Goal: Task Accomplishment & Management: Use online tool/utility

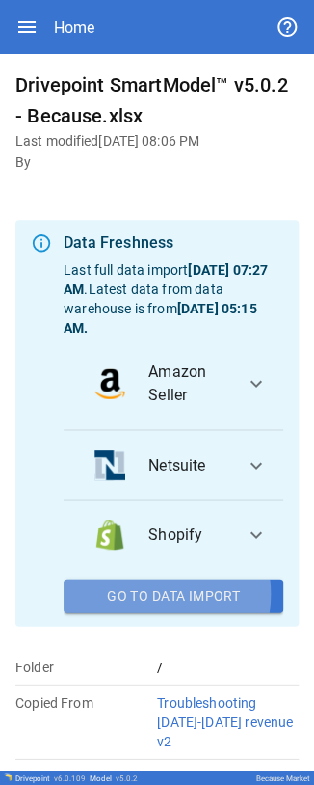
click at [99, 2] on button "Go To Data Import" at bounding box center [174, 595] width 220 height 35
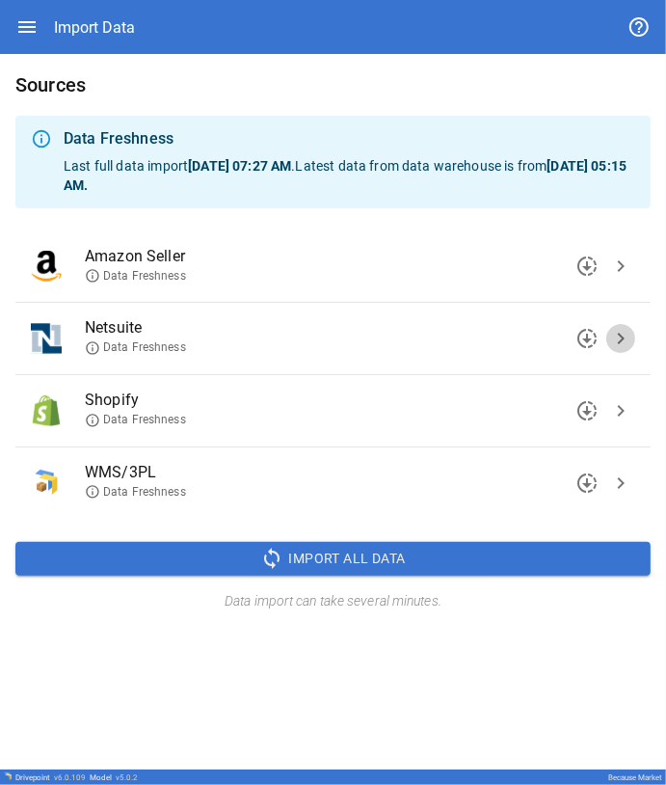
click at [99, 2] on span "chevron_right" at bounding box center [620, 338] width 23 height 23
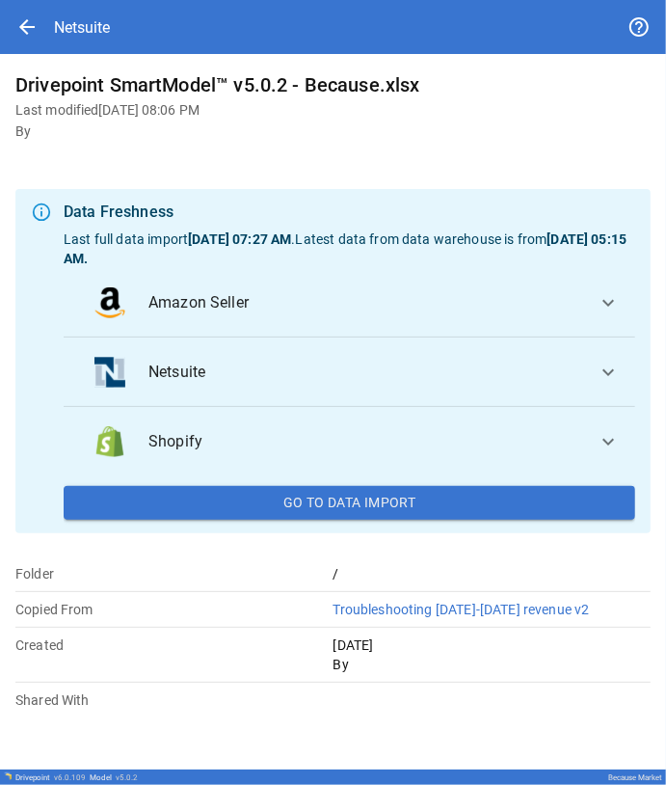
click at [99, 2] on li "Netsuite" at bounding box center [338, 372] width 518 height 46
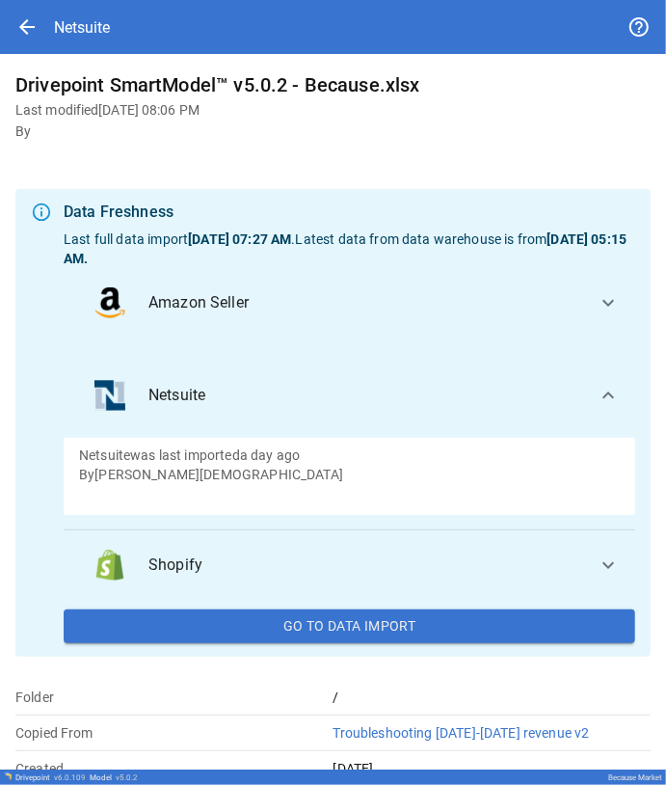
click at [99, 2] on button "Netsuite expand_more" at bounding box center [350, 395] width 572 height 85
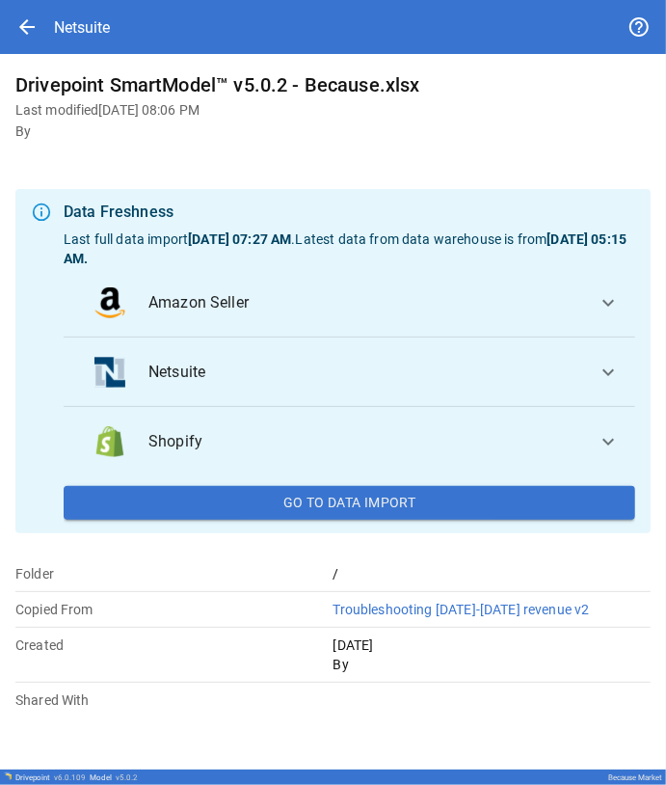
click at [99, 2] on span "Netsuite" at bounding box center [364, 372] width 433 height 23
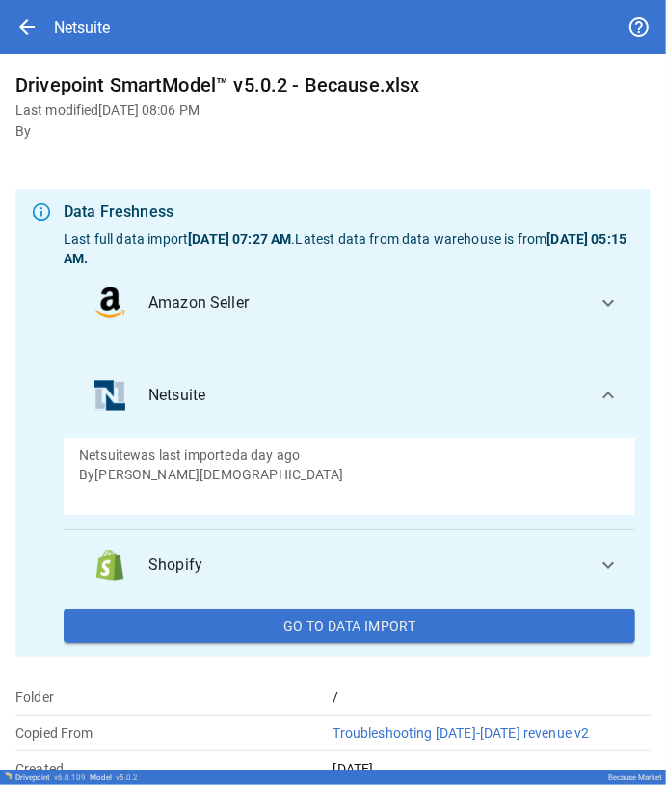
click at [99, 2] on span "Netsuite" at bounding box center [364, 395] width 433 height 23
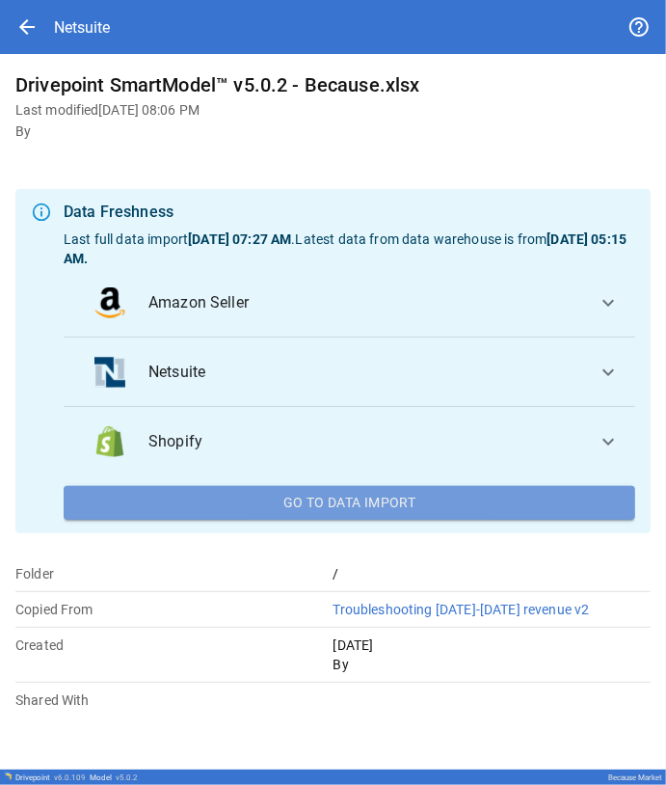
click at [99, 2] on button "Go To Data Import" at bounding box center [350, 503] width 572 height 35
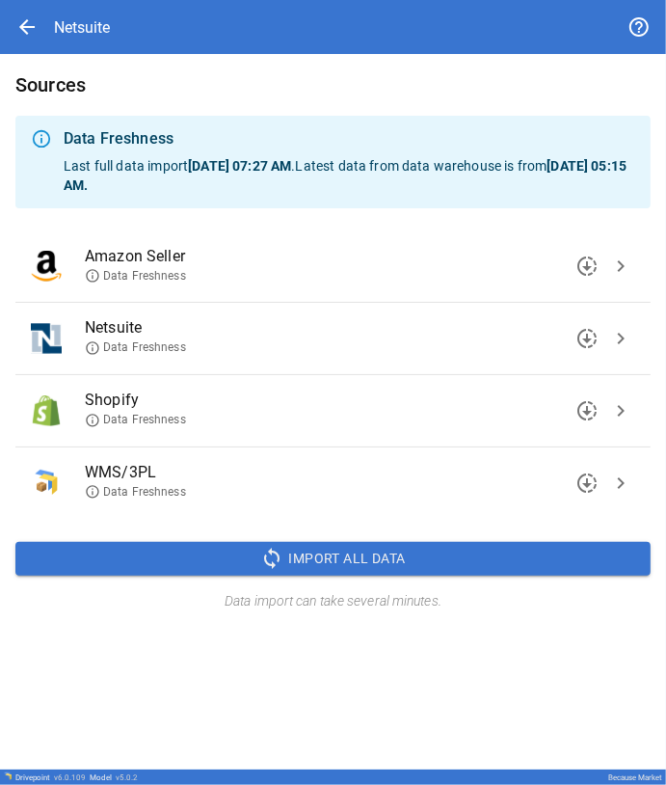
click at [99, 2] on span "Data Freshness" at bounding box center [135, 347] width 101 height 16
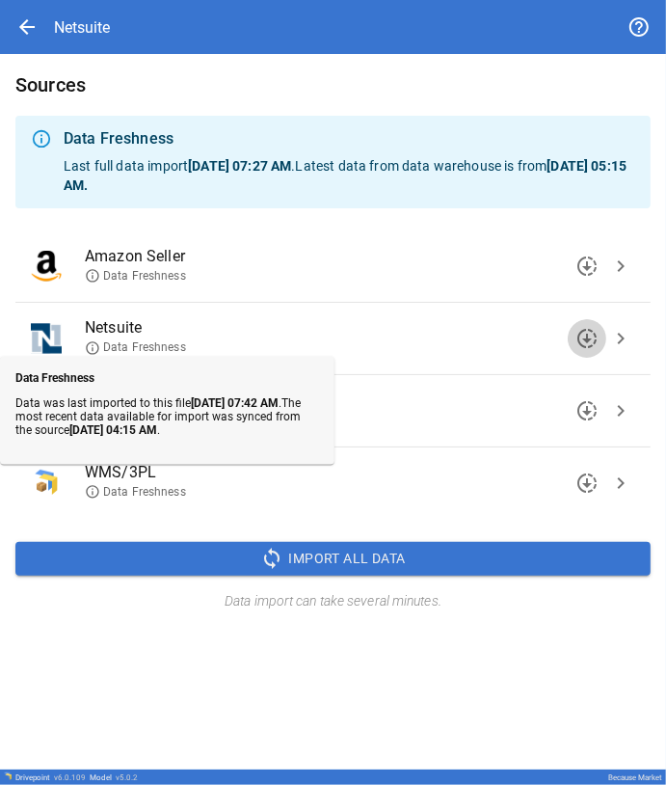
click at [99, 2] on span "downloading" at bounding box center [587, 338] width 23 height 23
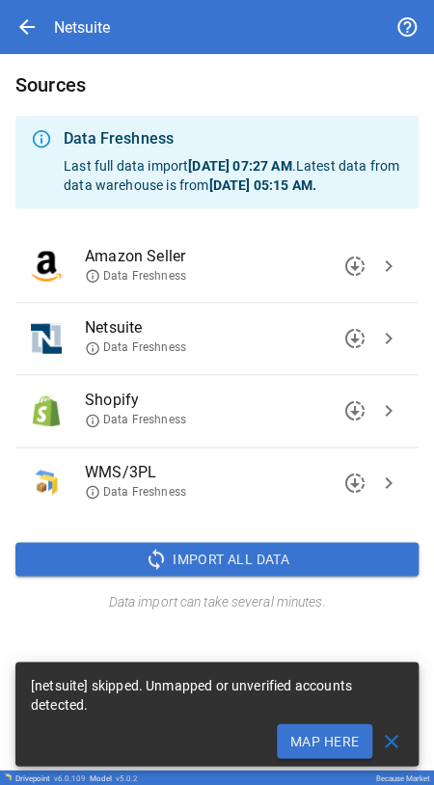
click at [99, 2] on span "Data Freshness" at bounding box center [135, 347] width 101 height 16
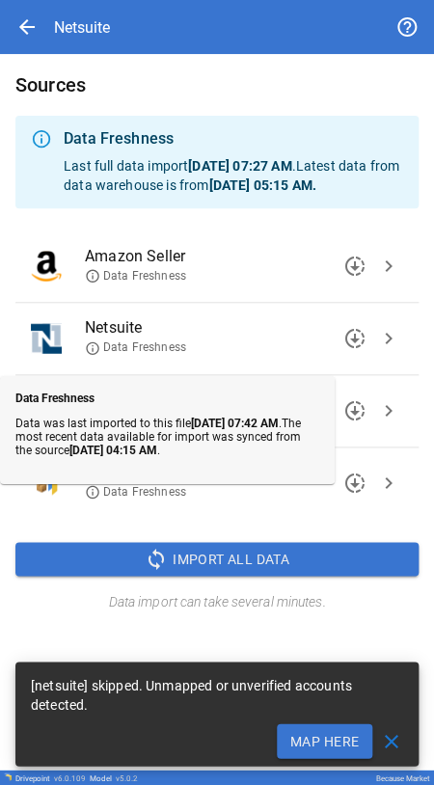
click at [99, 2] on button "Map Here" at bounding box center [324, 740] width 95 height 35
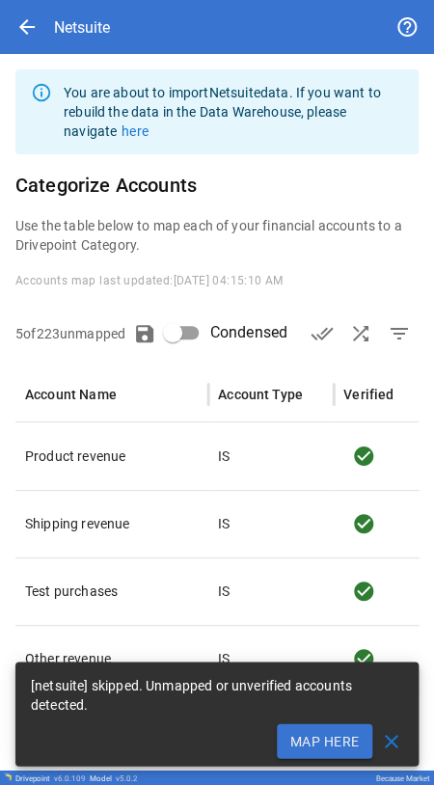
type input "**********"
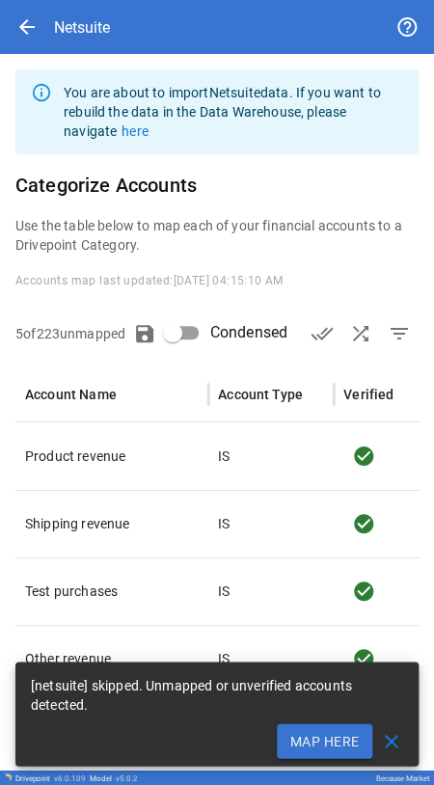
type input "**********"
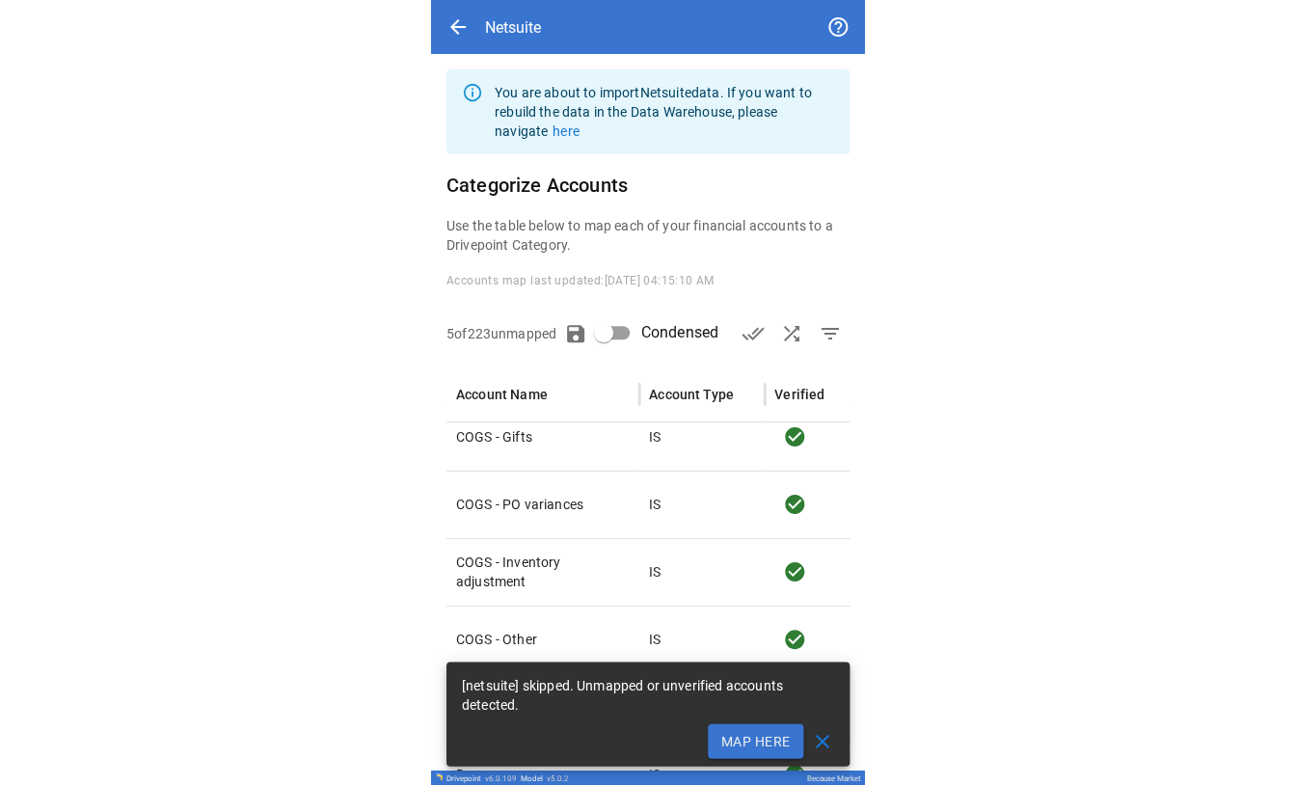
scroll to position [973, 0]
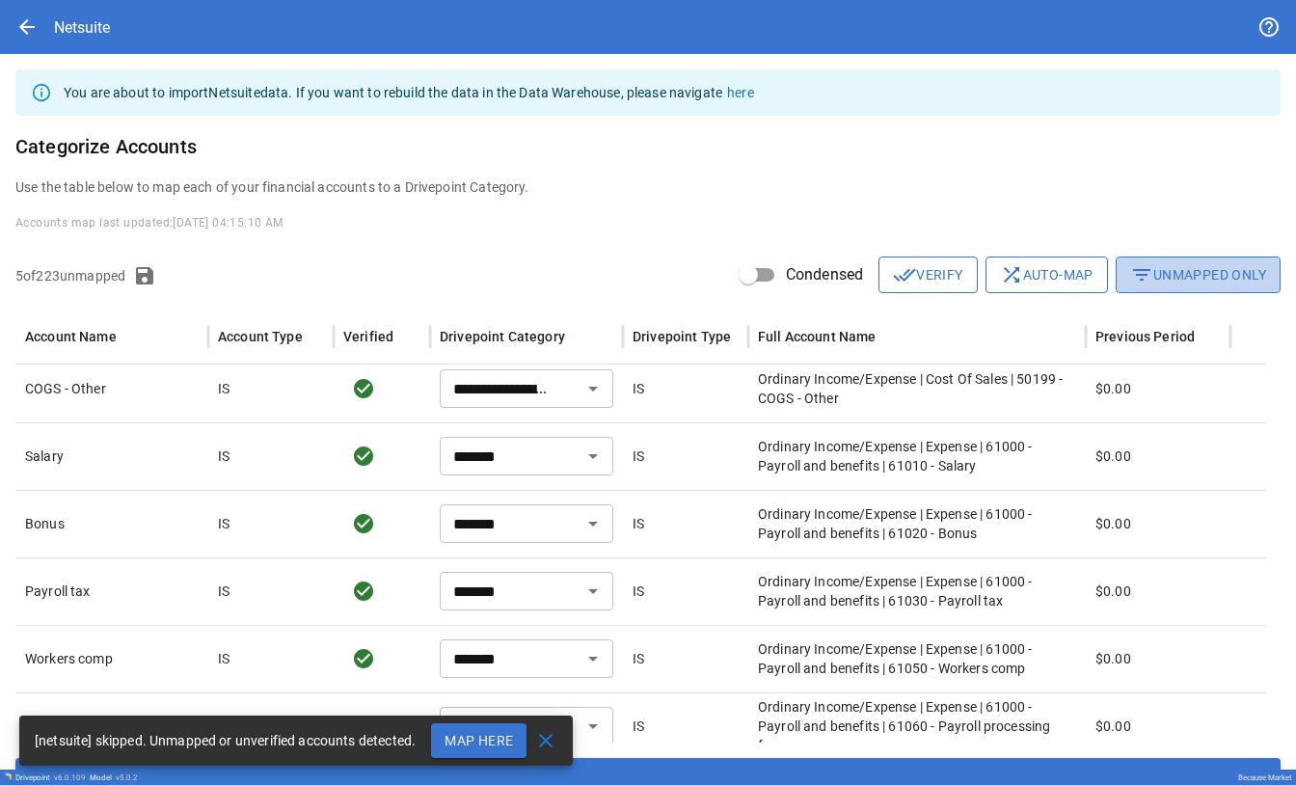
click at [99, 2] on button "filter_list Unmapped Only" at bounding box center [1197, 274] width 165 height 37
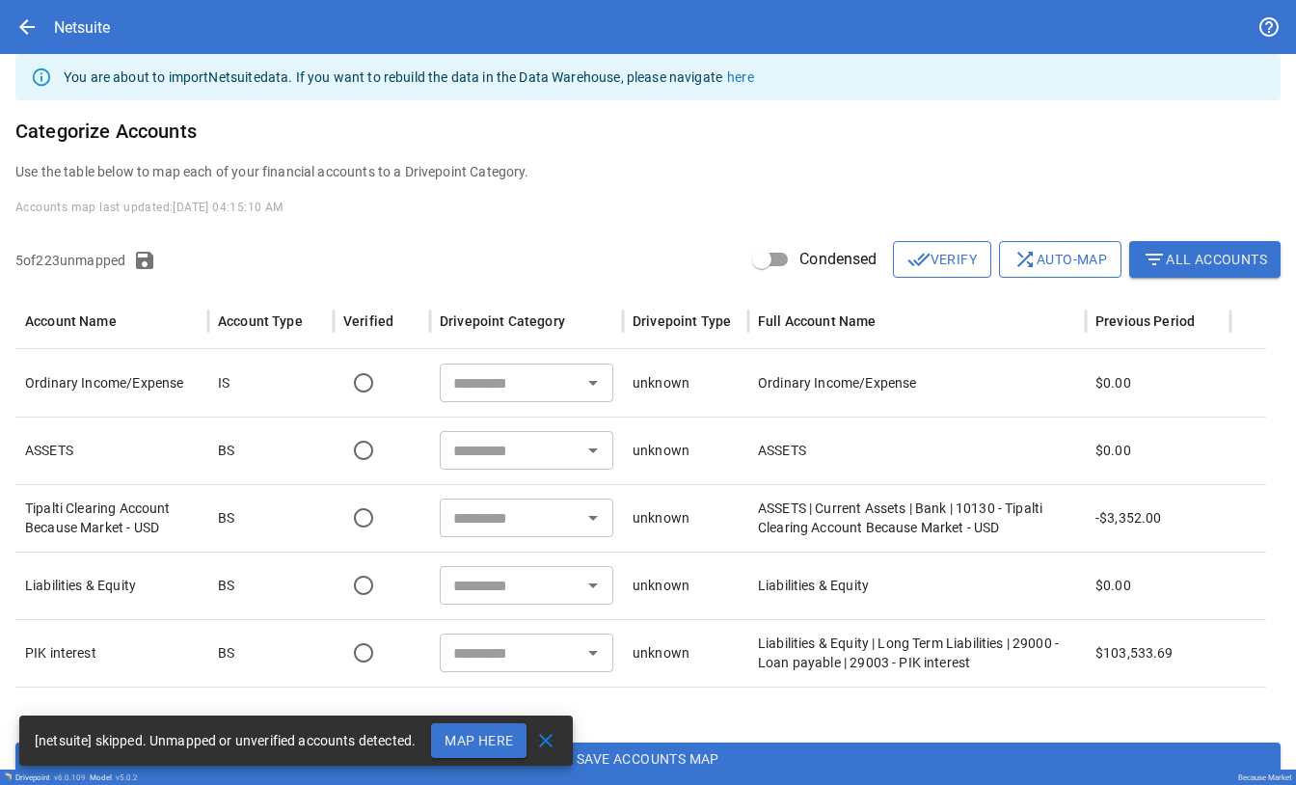
scroll to position [44, 0]
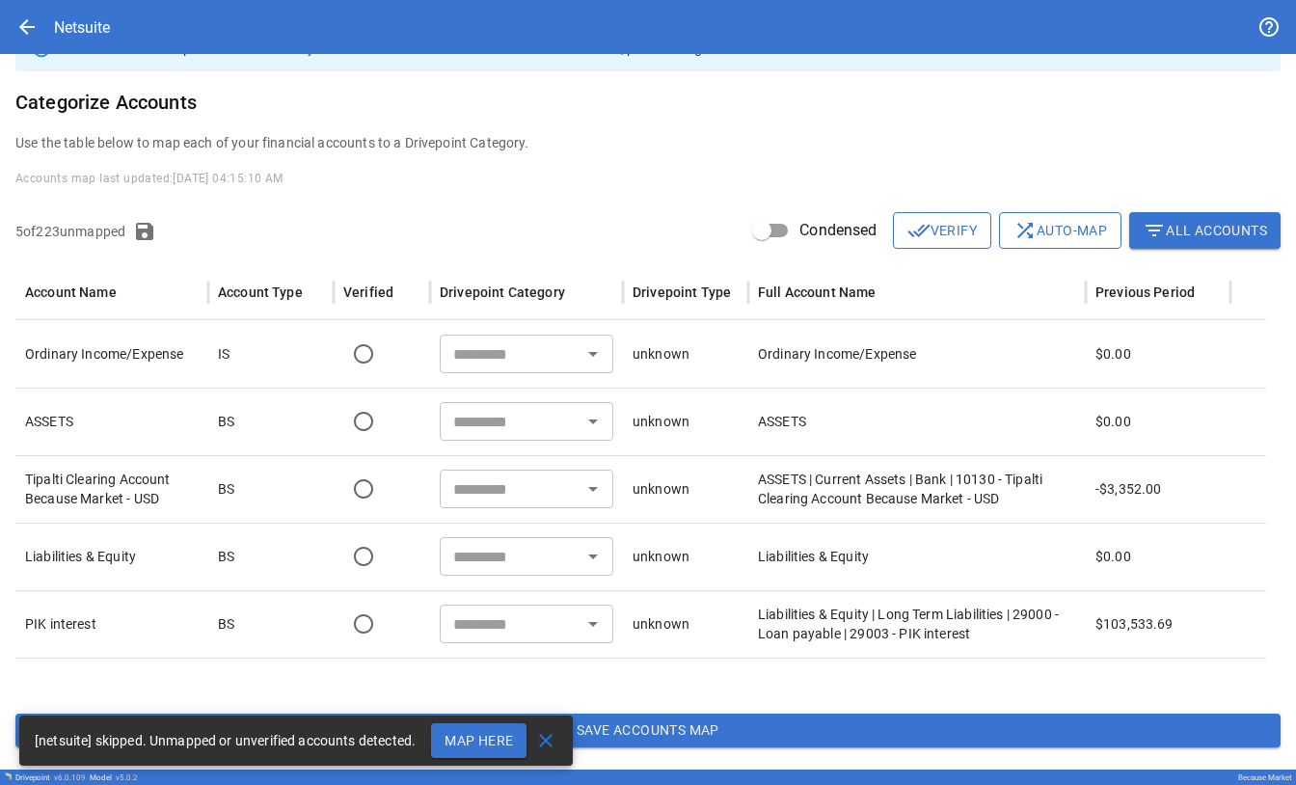
click at [99, 2] on icon "Open" at bounding box center [593, 489] width 10 height 5
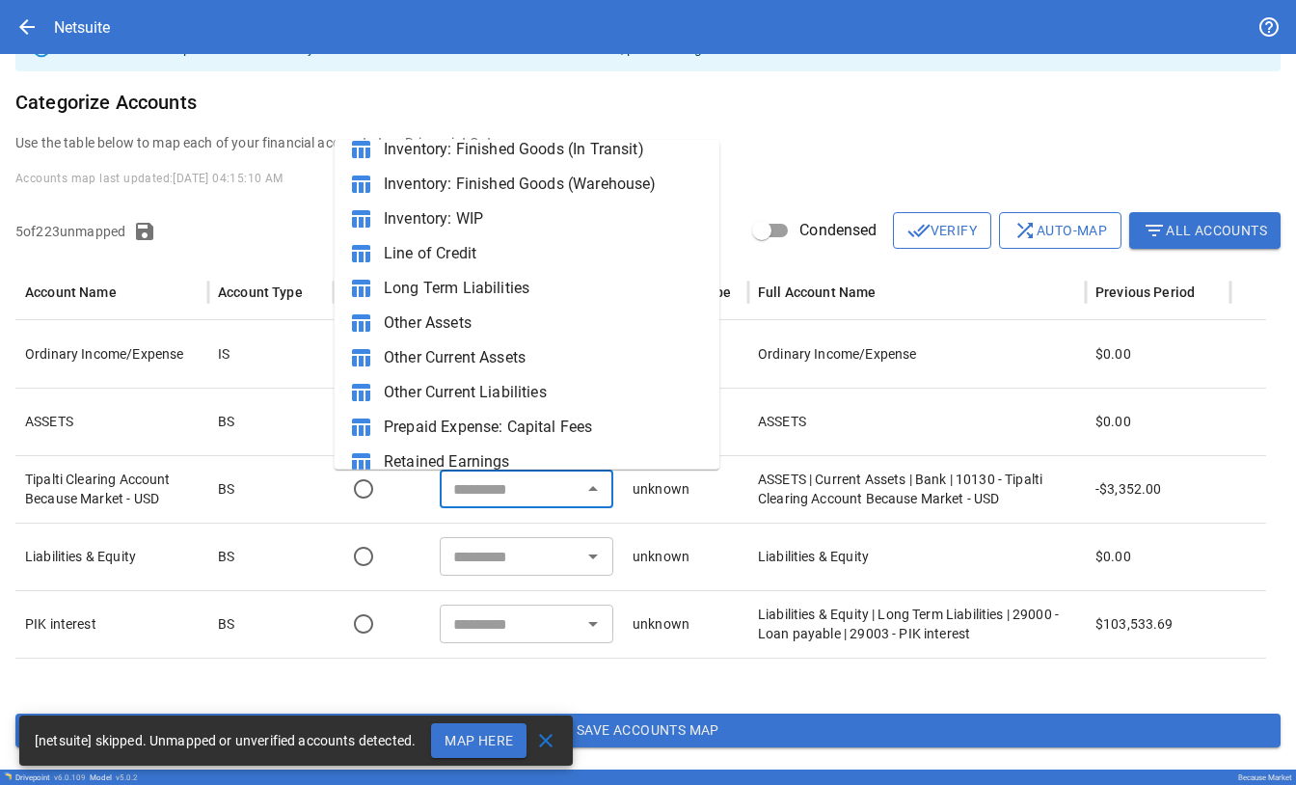
scroll to position [345, 0]
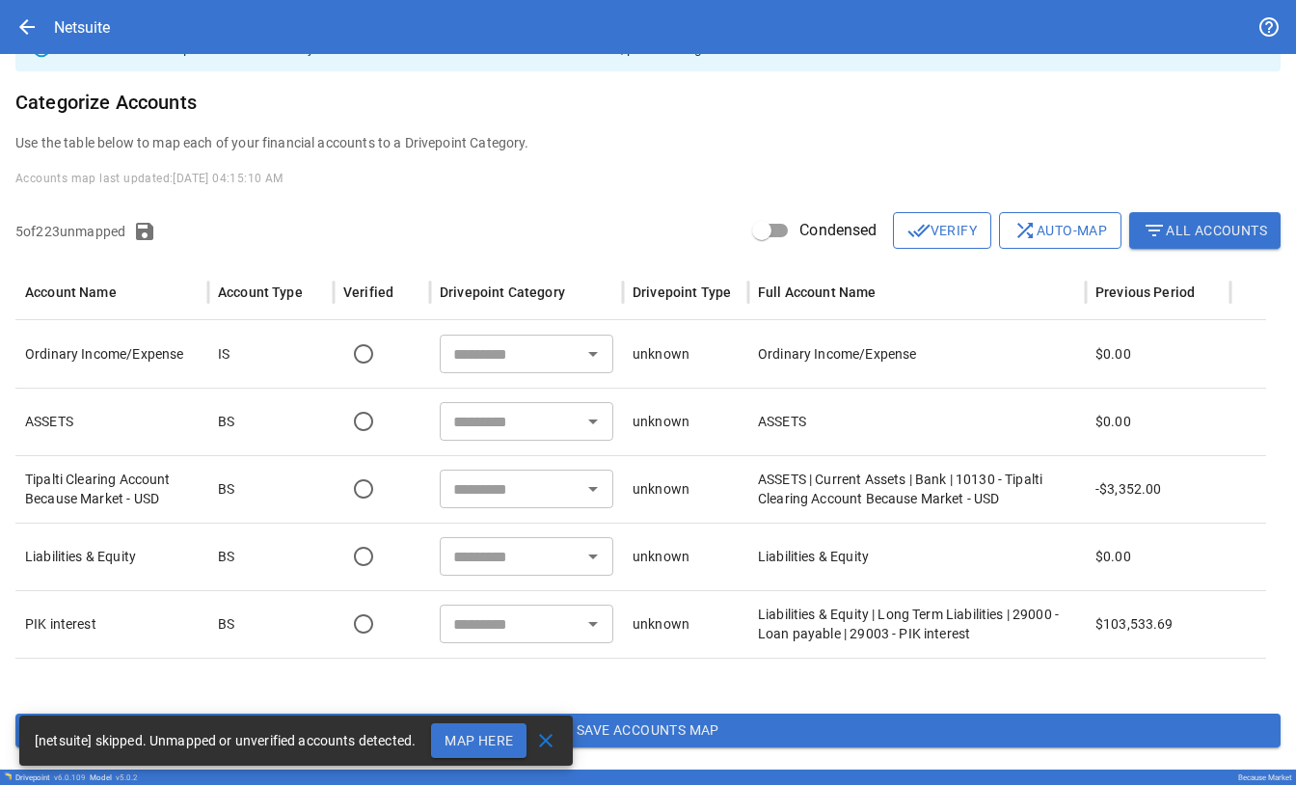
click at [99, 2] on button "filter_list All Accounts" at bounding box center [1204, 230] width 151 height 37
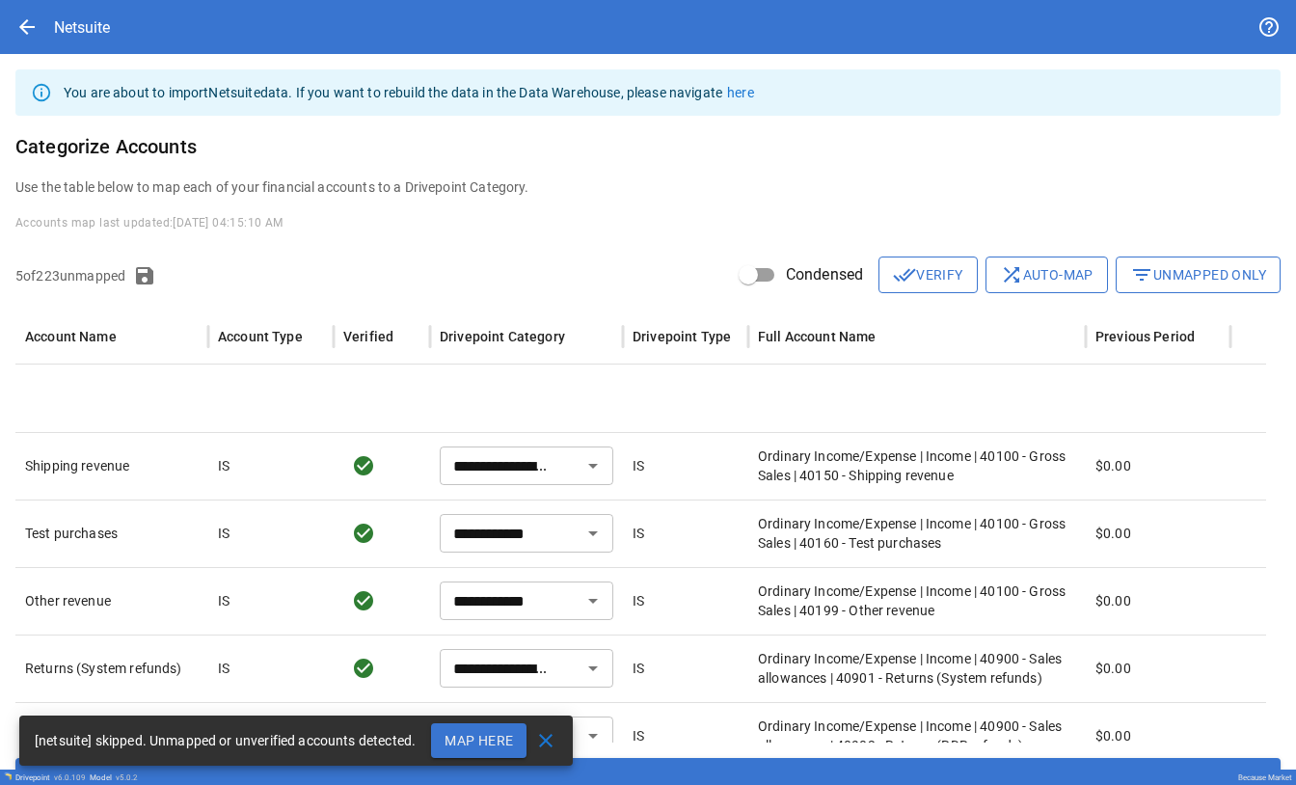
scroll to position [305, 0]
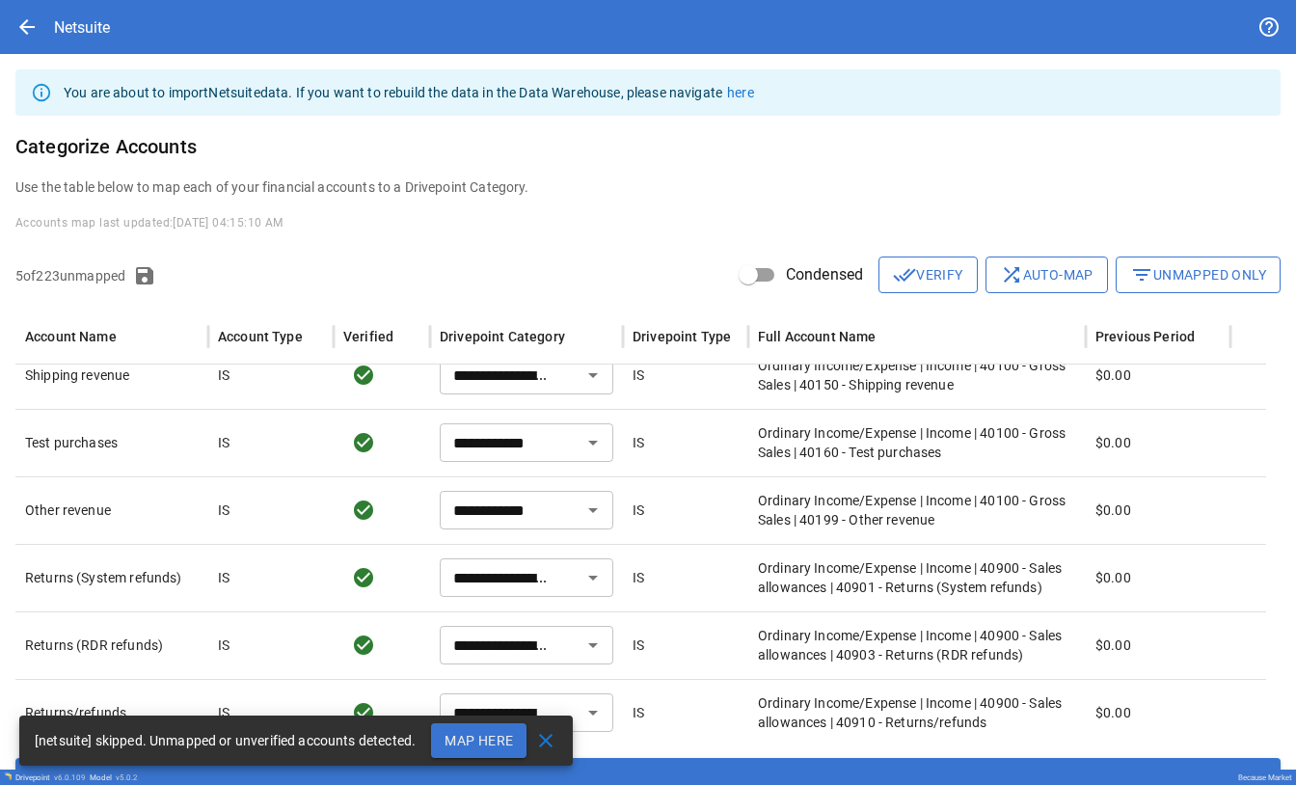
type input "*******"
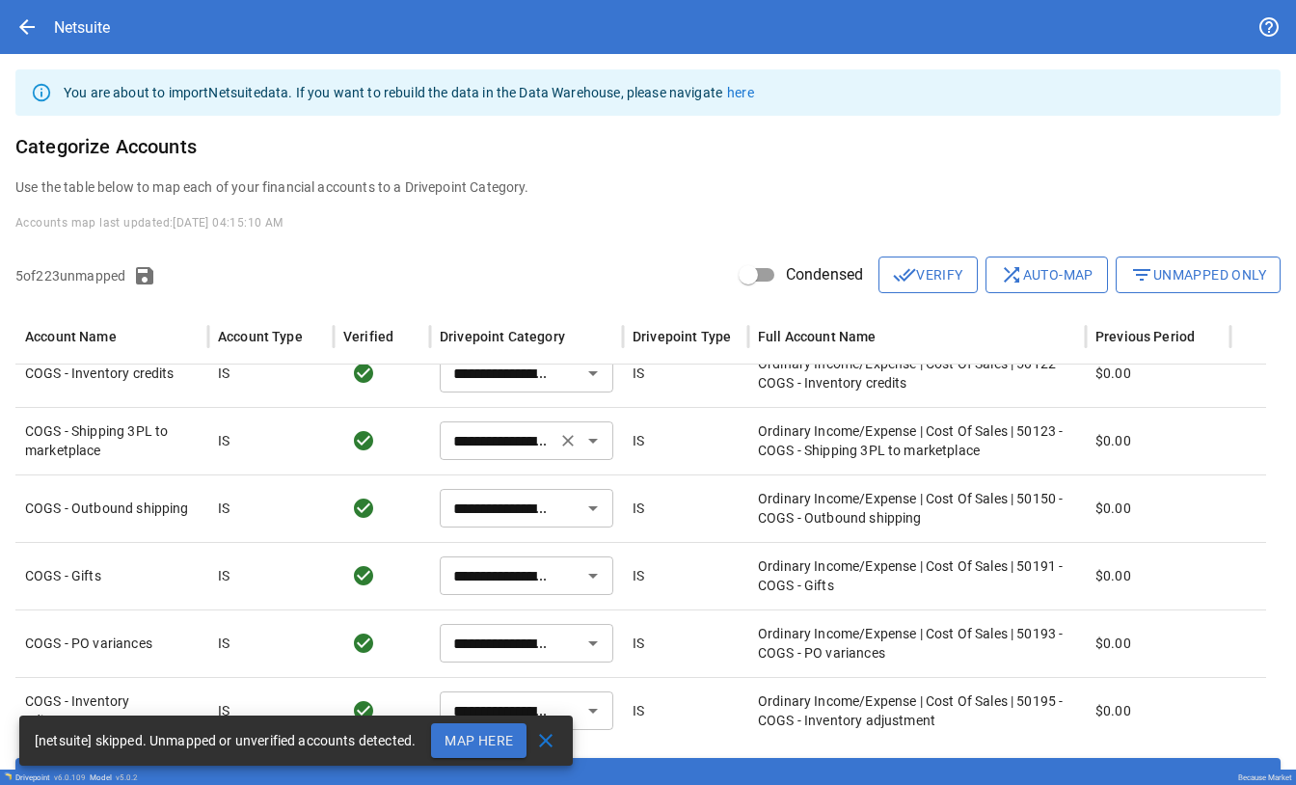
scroll to position [675, 0]
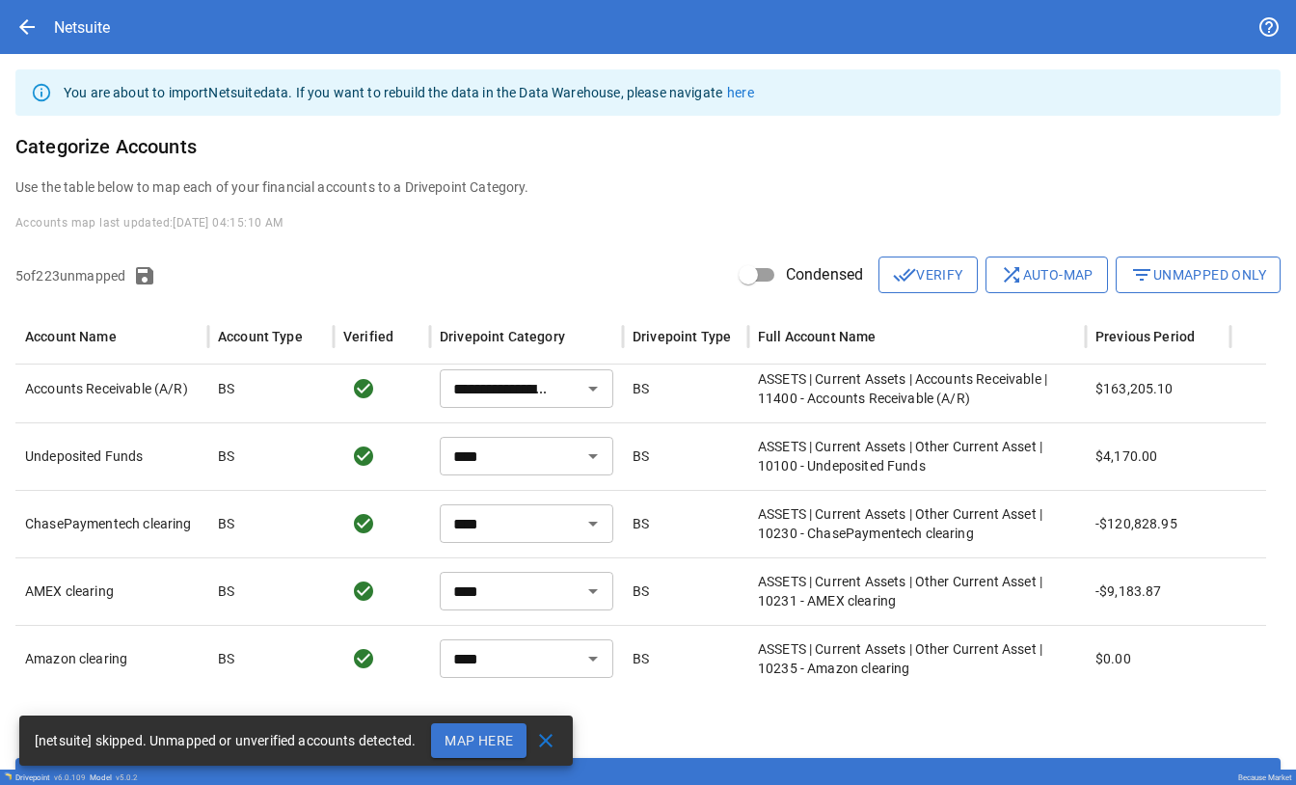
type input "*******"
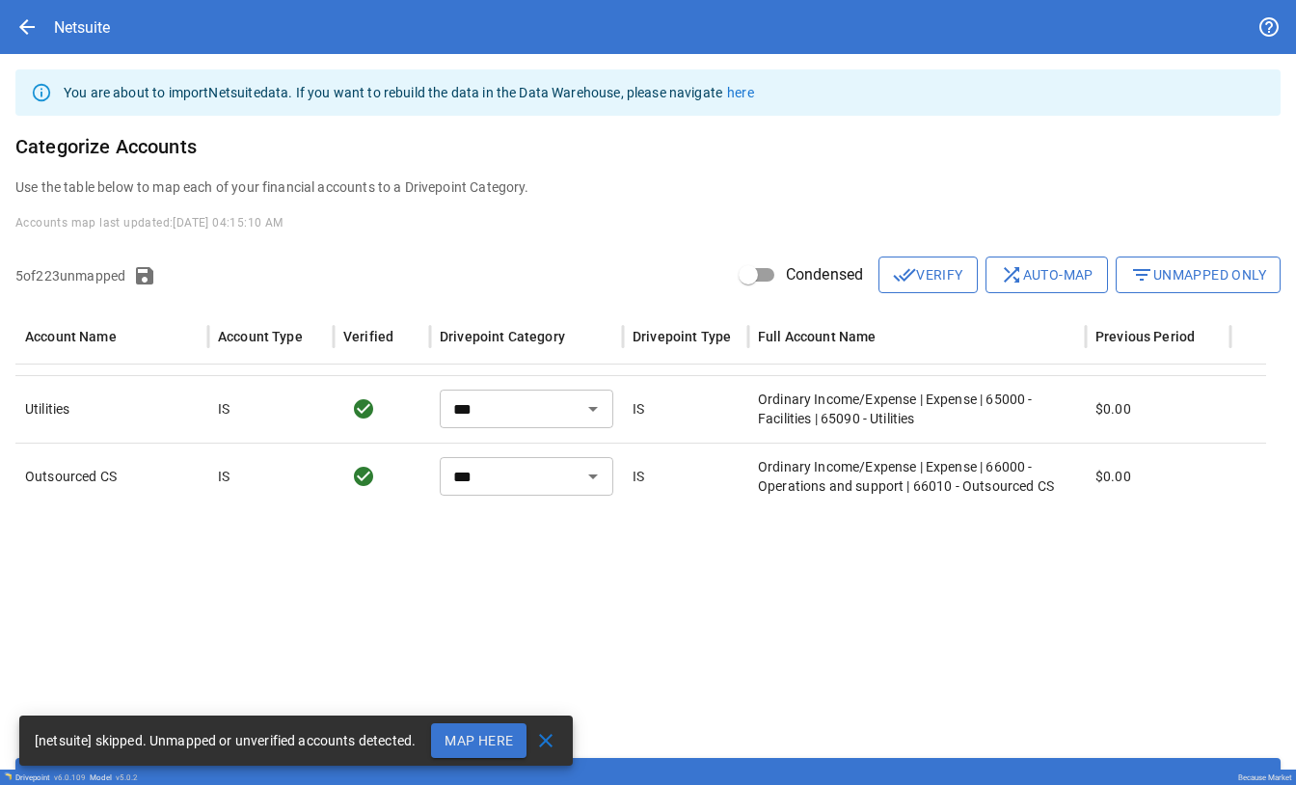
type input "**********"
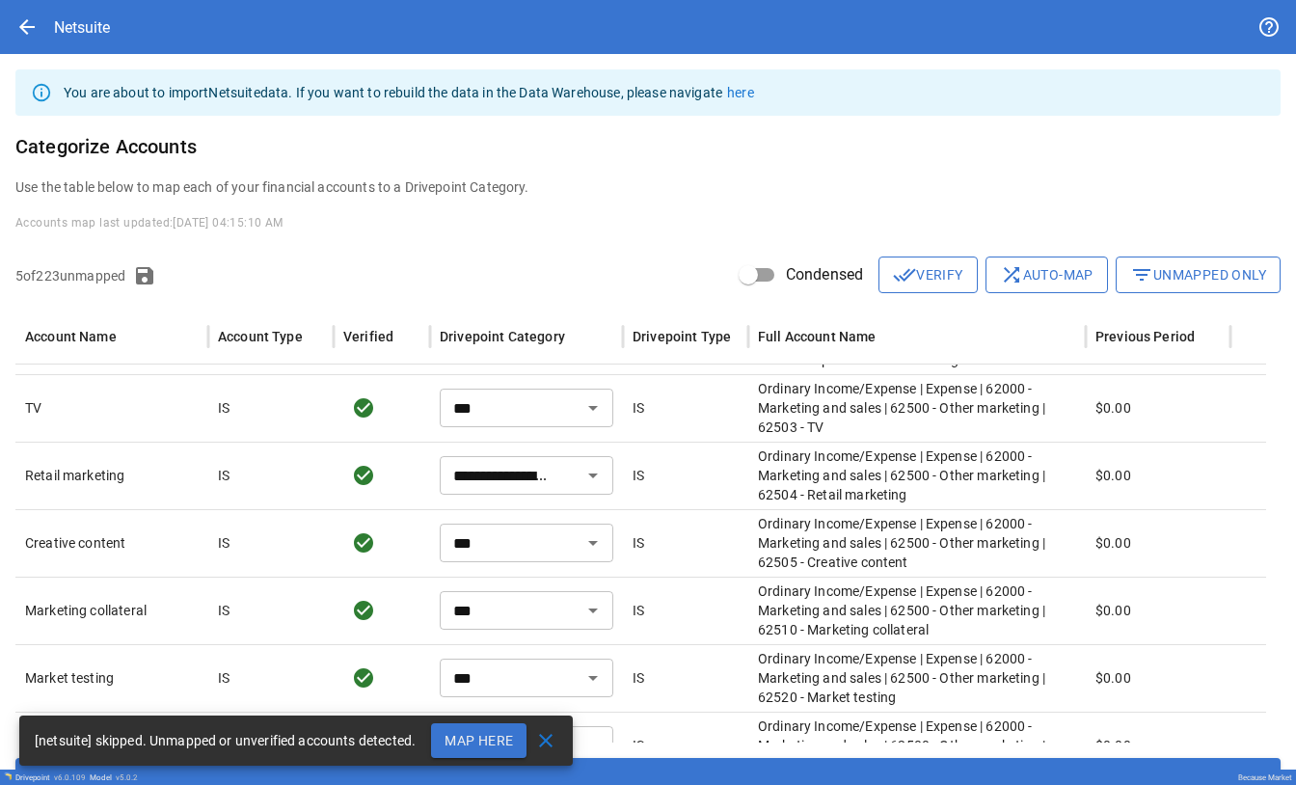
click at [99, 2] on button "filter_list Unmapped Only" at bounding box center [1197, 274] width 165 height 37
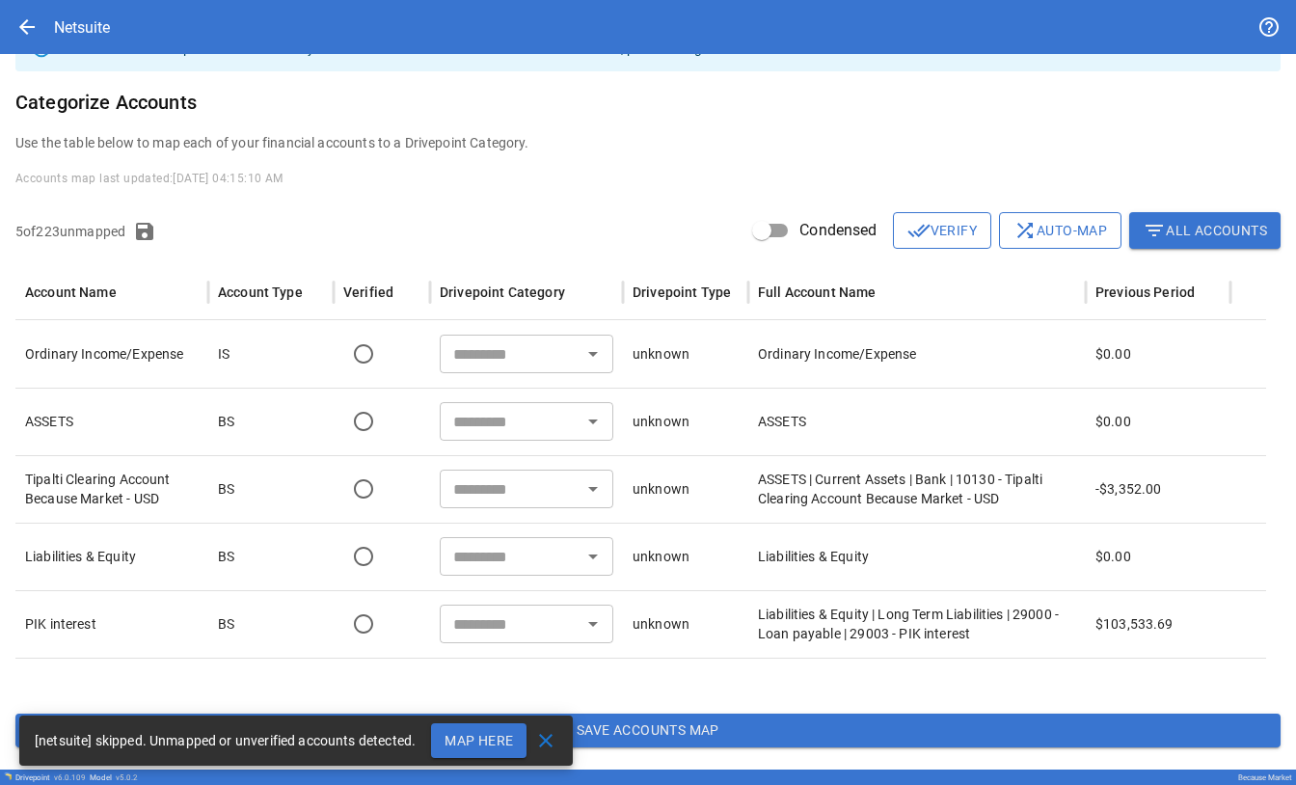
click at [99, 2] on icon "Open" at bounding box center [592, 488] width 23 height 23
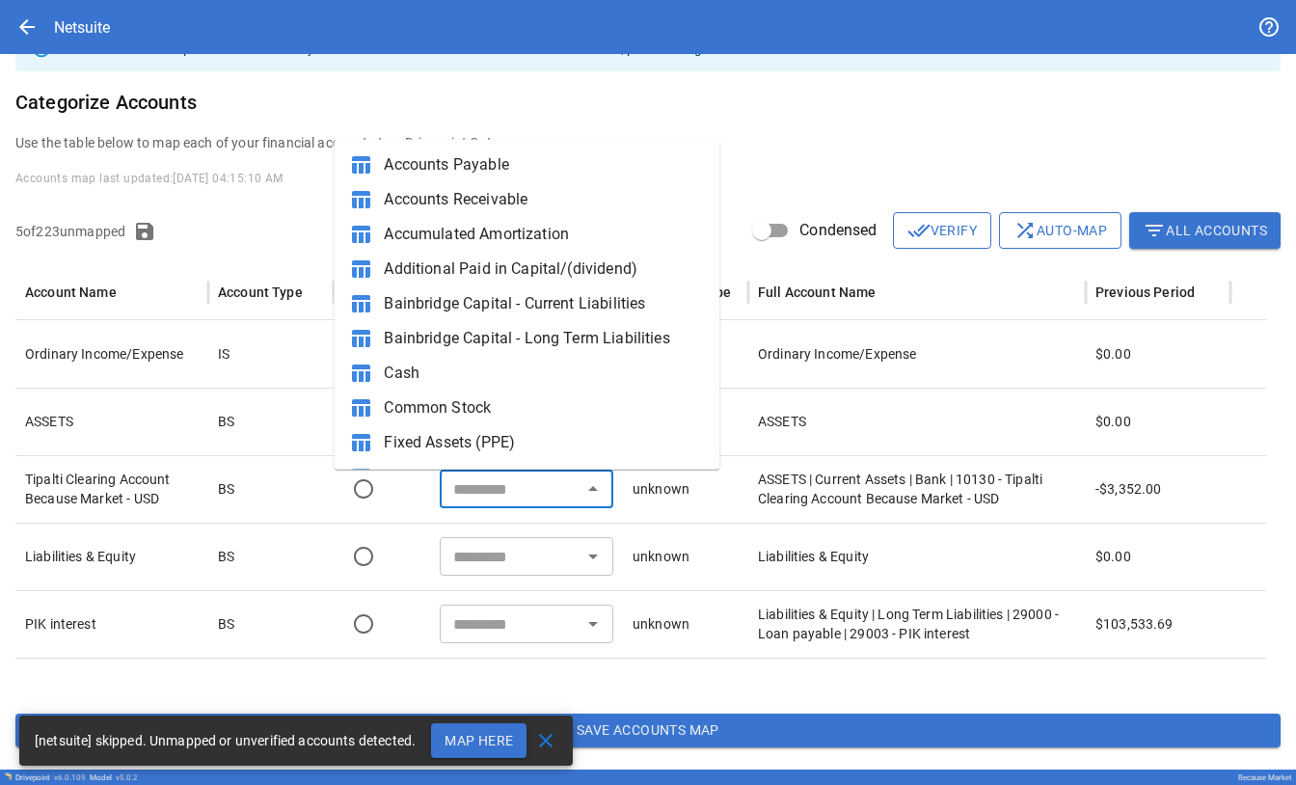
click at [99, 2] on span "Cash" at bounding box center [544, 373] width 320 height 23
type input "****"
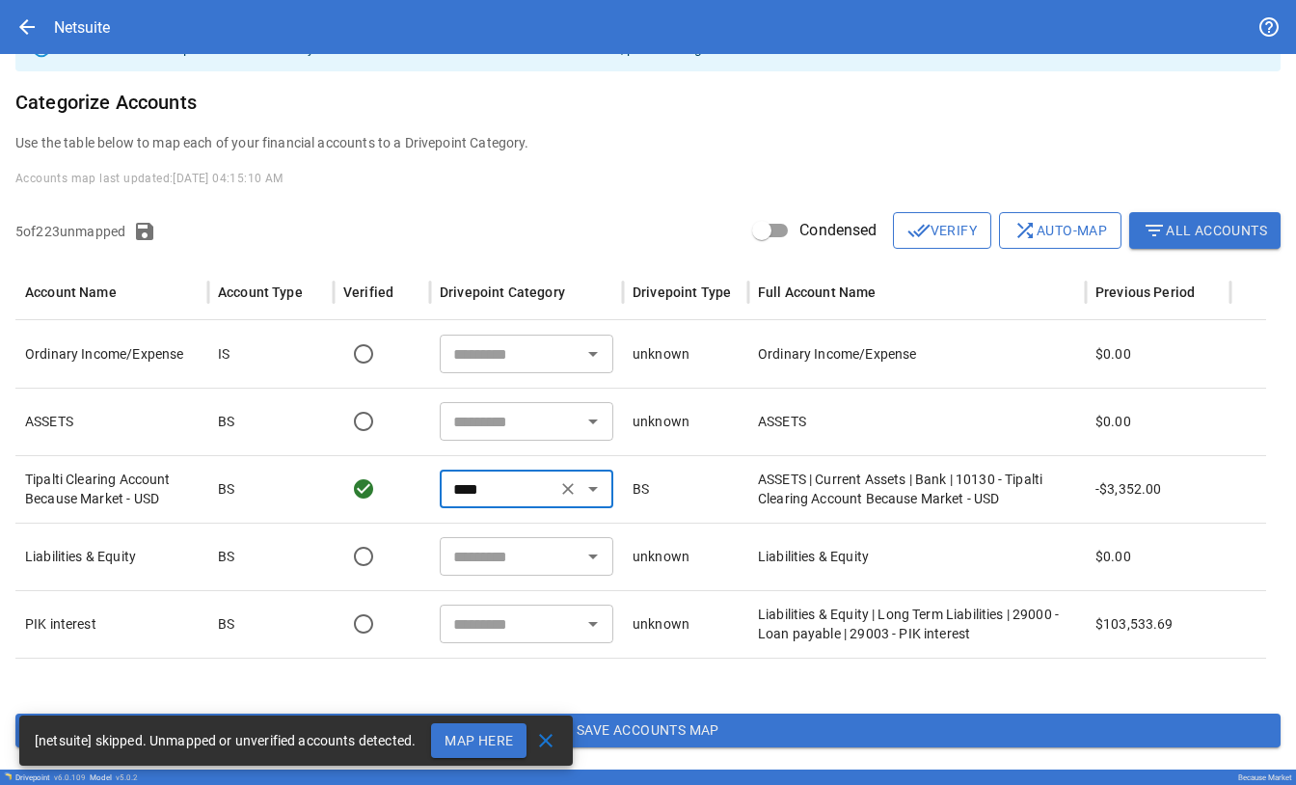
click at [99, 2] on div at bounding box center [640, 678] width 1250 height 40
click at [99, 2] on input "text" at bounding box center [510, 623] width 130 height 27
click at [99, 2] on div at bounding box center [640, 678] width 1250 height 40
click at [99, 2] on icon "Open" at bounding box center [592, 623] width 23 height 23
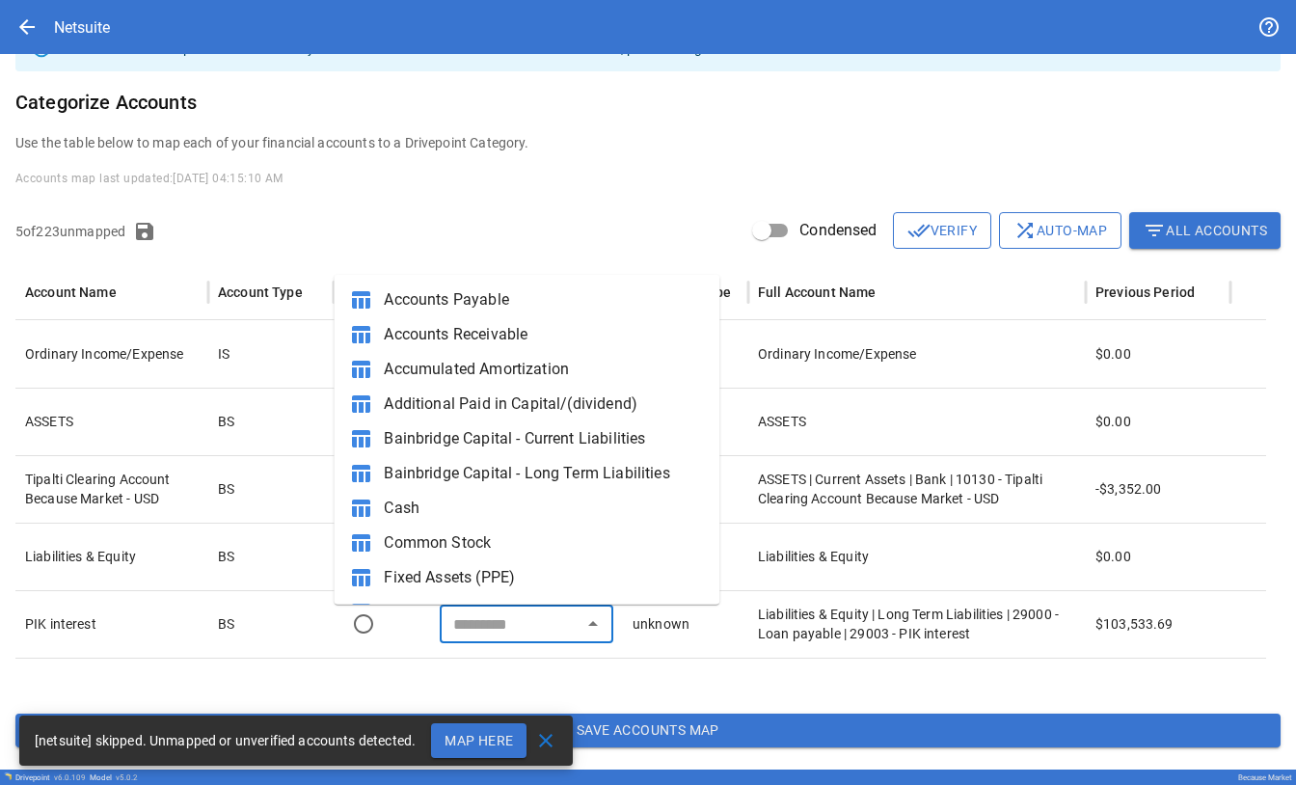
click at [99, 2] on span "close" at bounding box center [545, 740] width 23 height 23
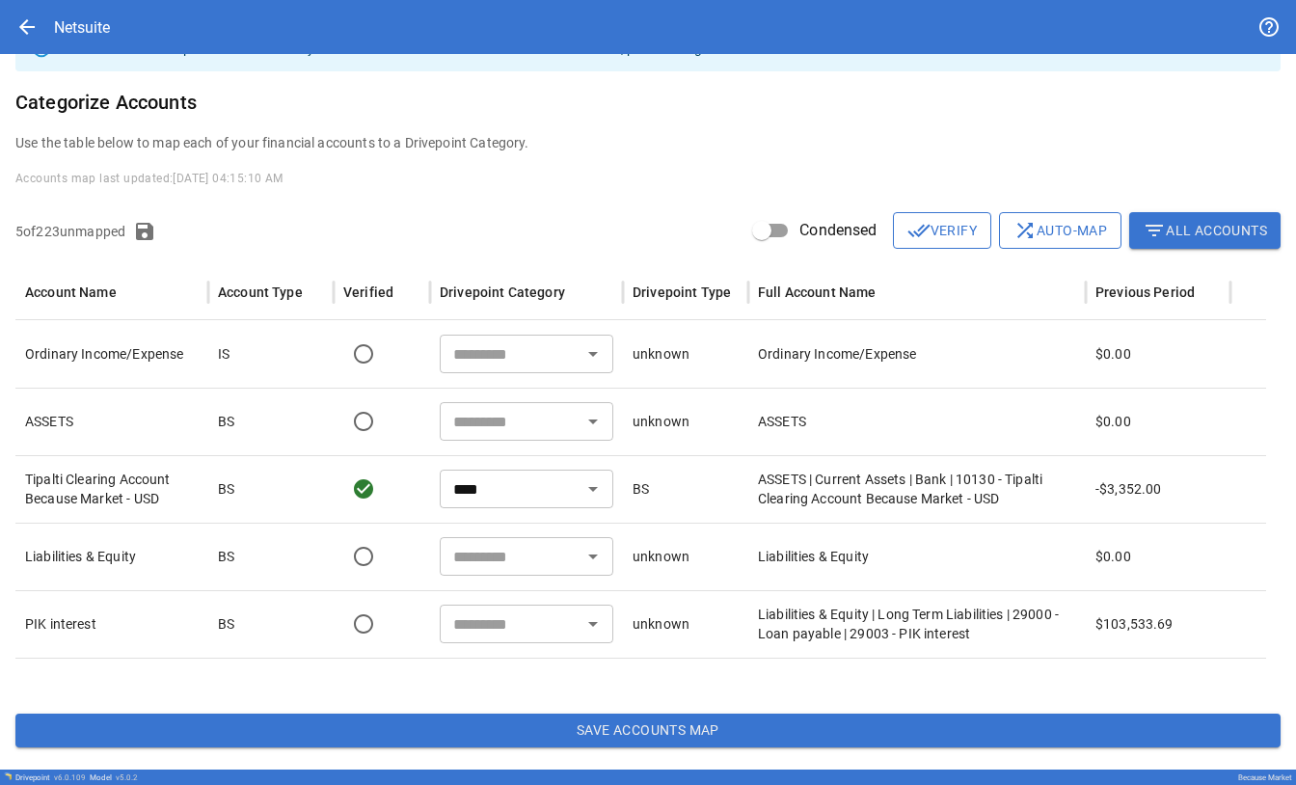
click at [99, 2] on icon "Open" at bounding box center [592, 623] width 23 height 23
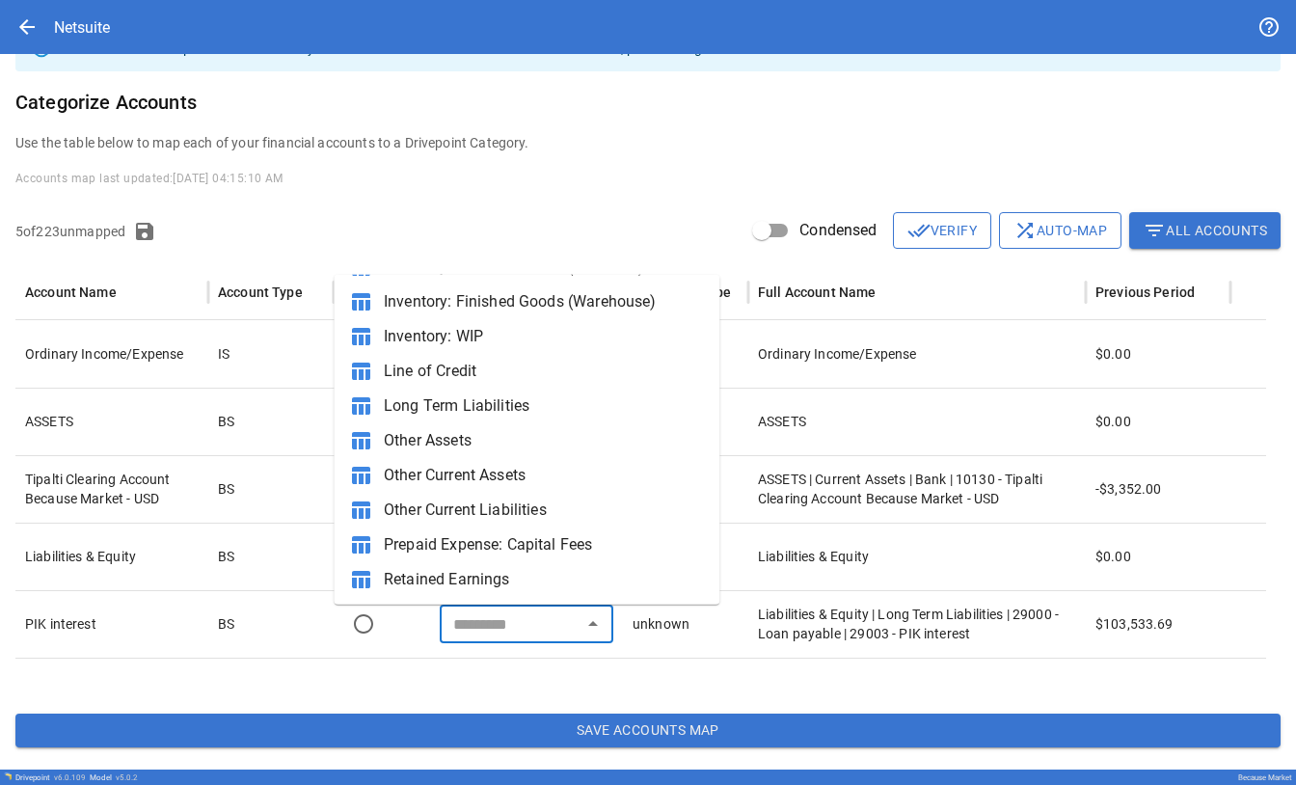
click at [99, 2] on span "Long Term Liabilities" at bounding box center [544, 405] width 320 height 23
type input "**********"
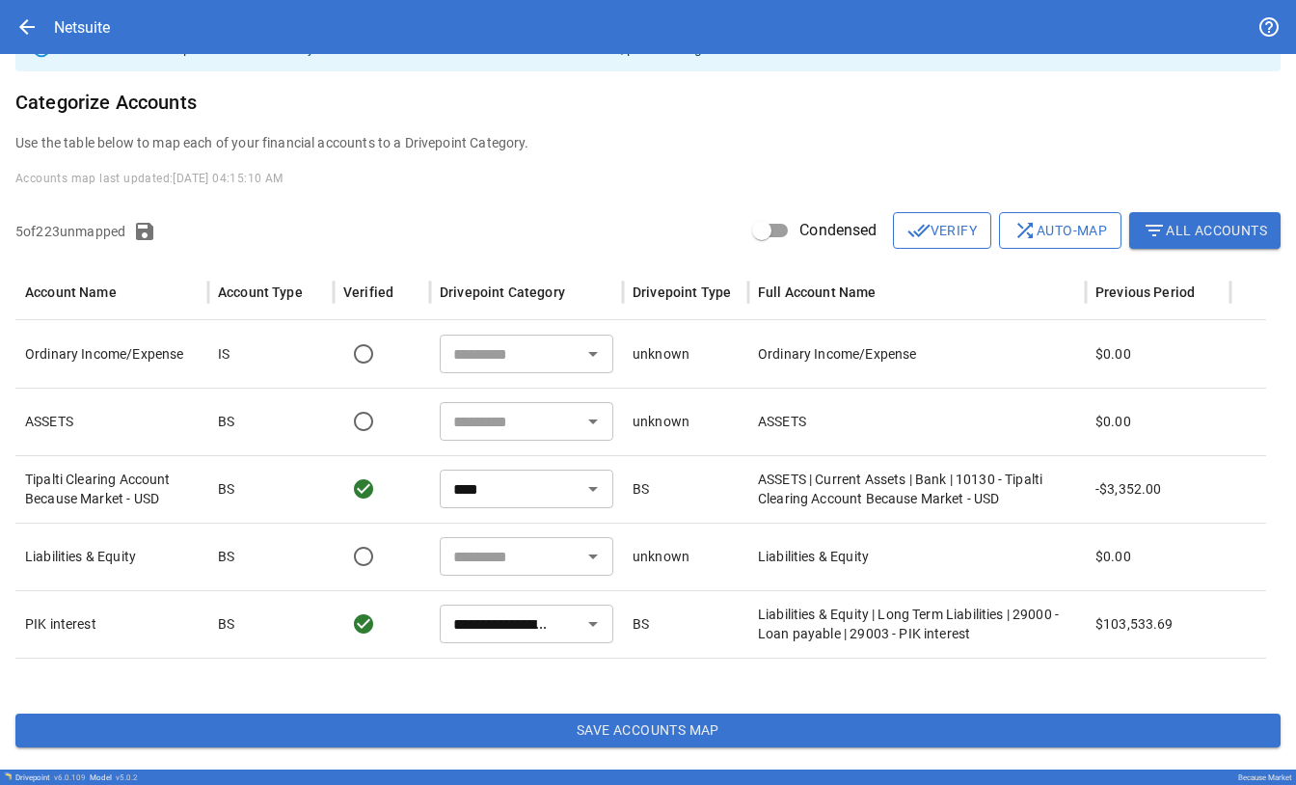
click at [99, 2] on button "filter_list All Accounts" at bounding box center [1204, 230] width 151 height 37
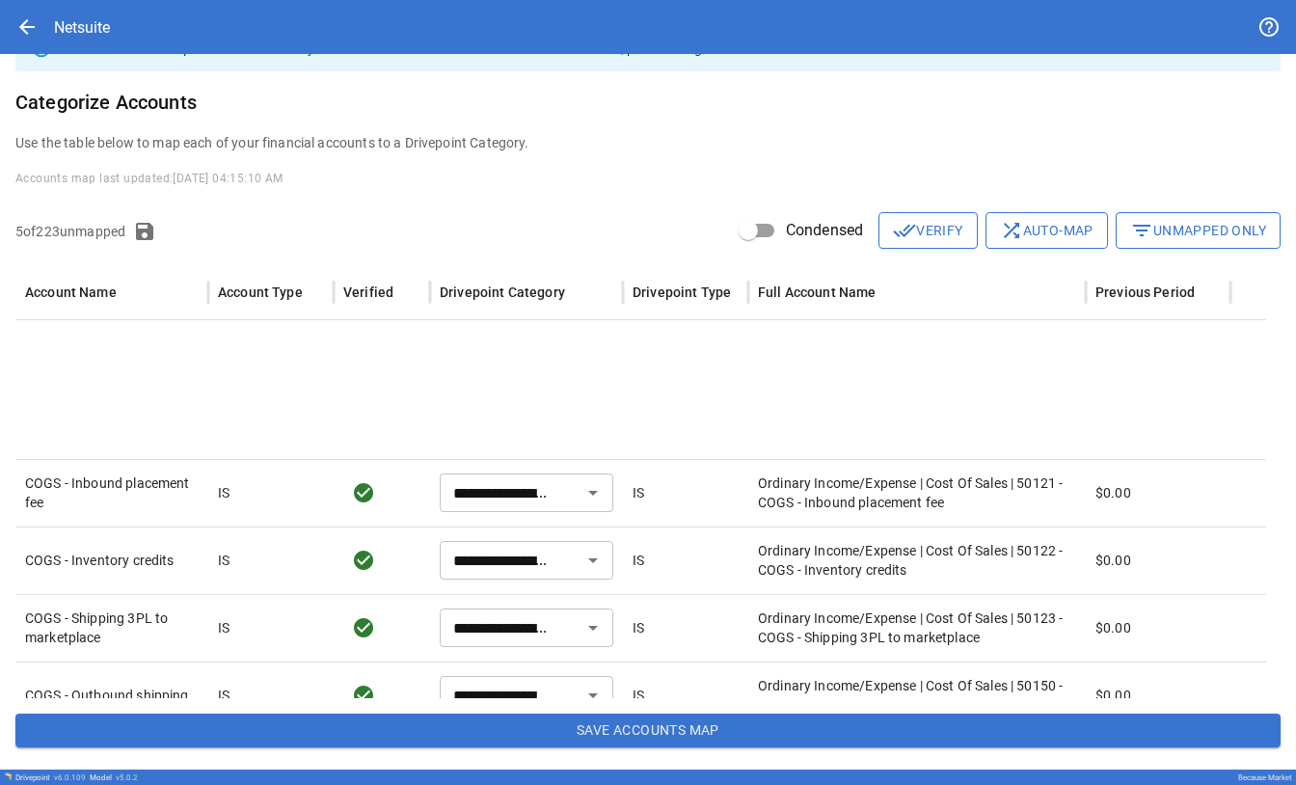
scroll to position [703, 0]
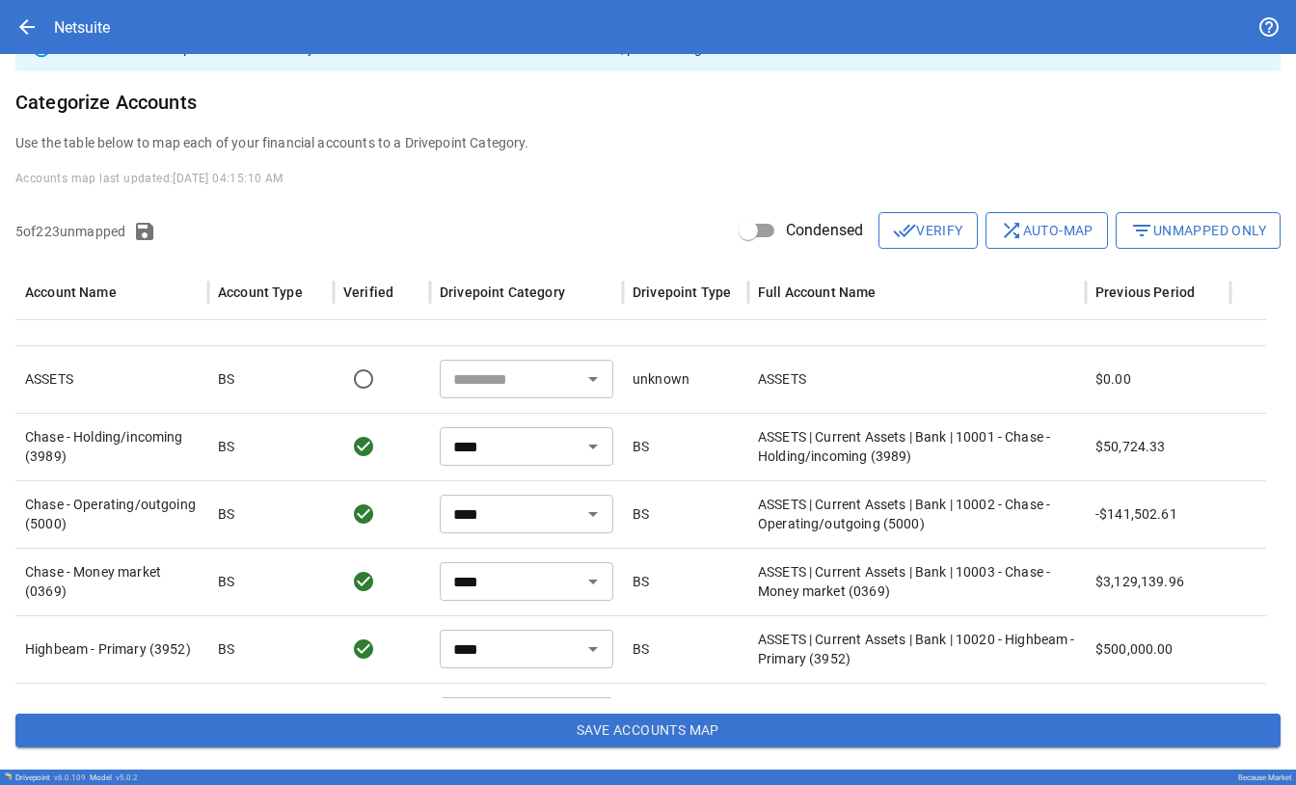
type input "****"
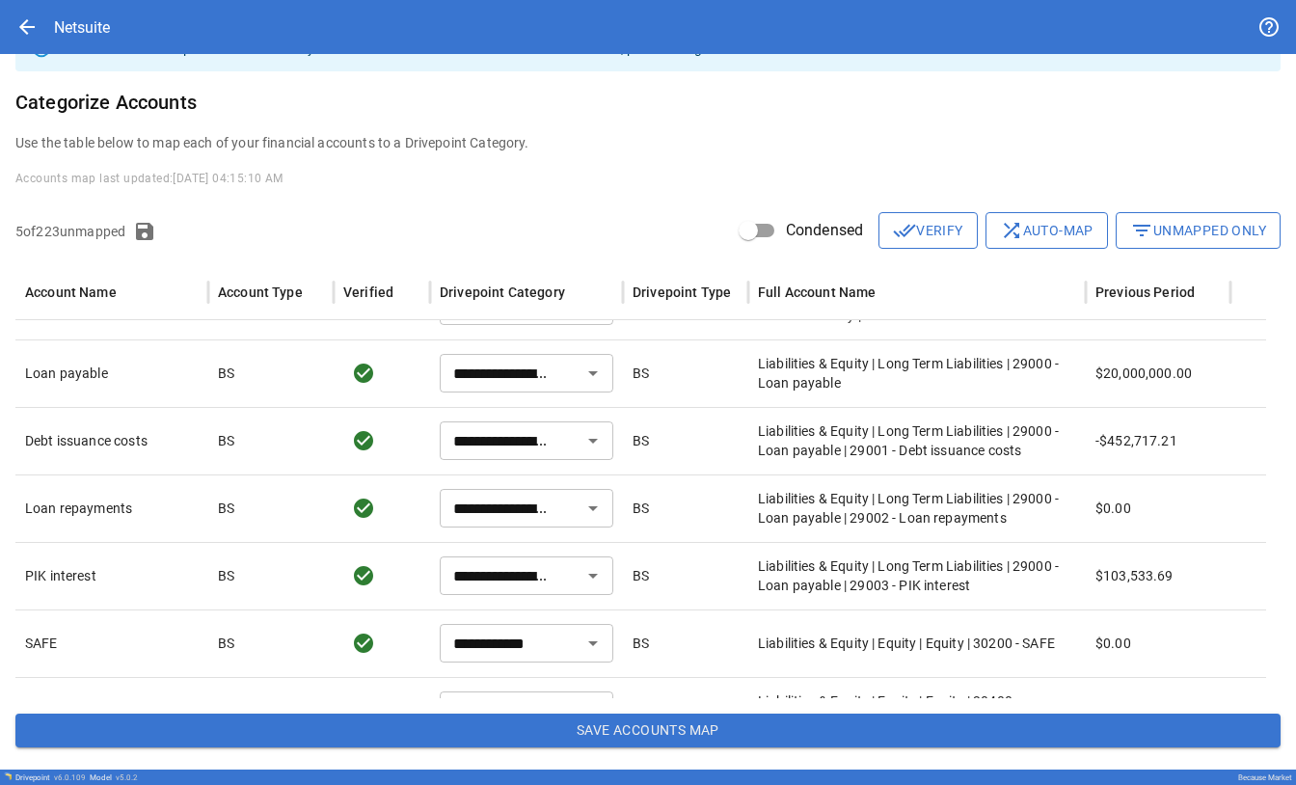
click at [99, 2] on button "Save Accounts Map" at bounding box center [647, 730] width 1265 height 35
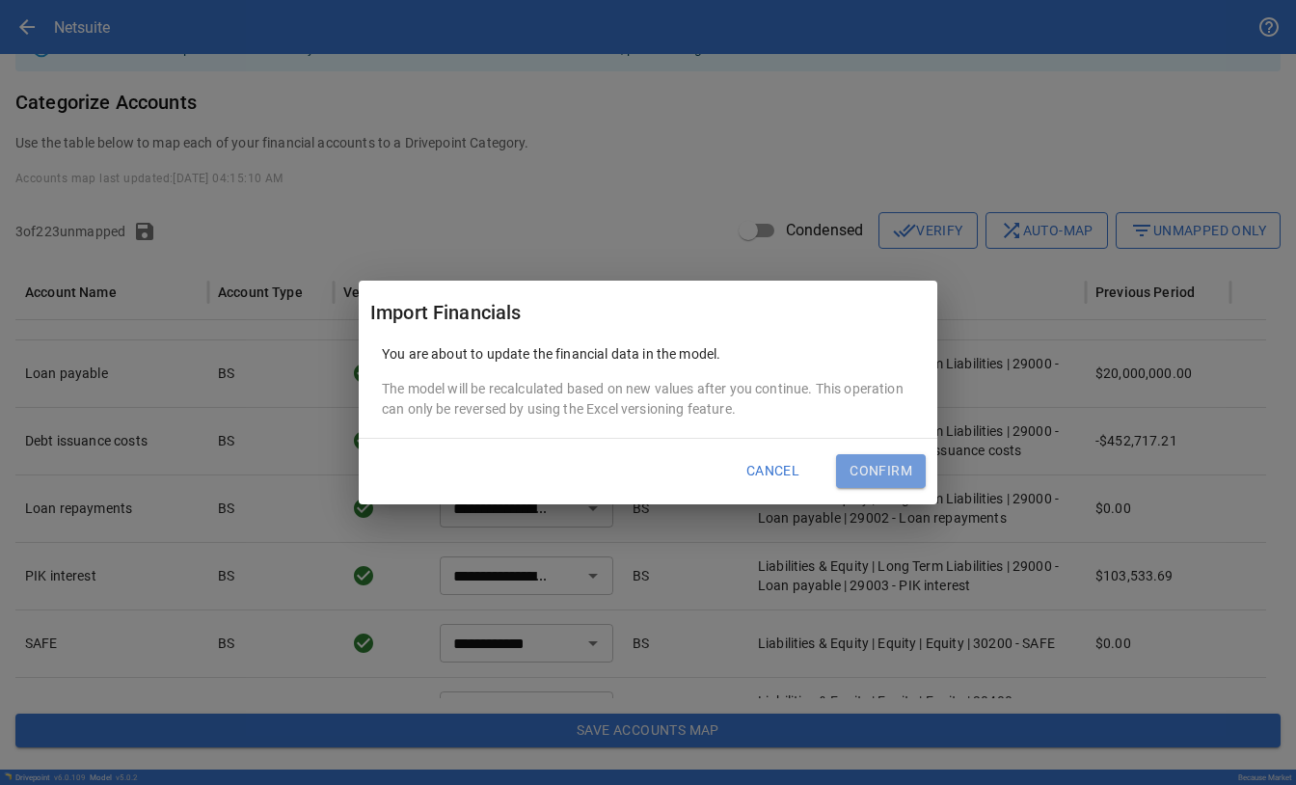
click at [99, 2] on button "Confirm" at bounding box center [881, 471] width 90 height 35
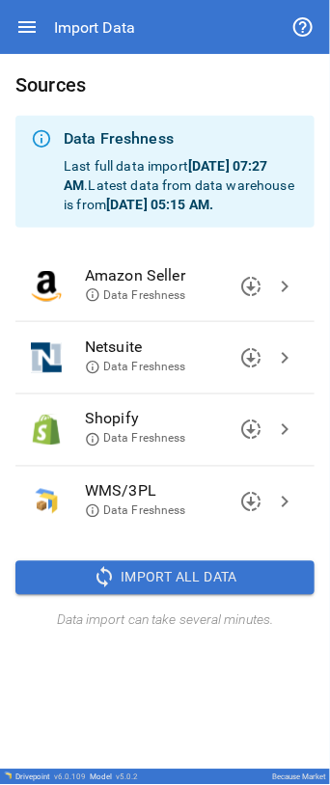
click at [94, 2] on icon at bounding box center [92, 367] width 15 height 15
